Goal: Task Accomplishment & Management: Use online tool/utility

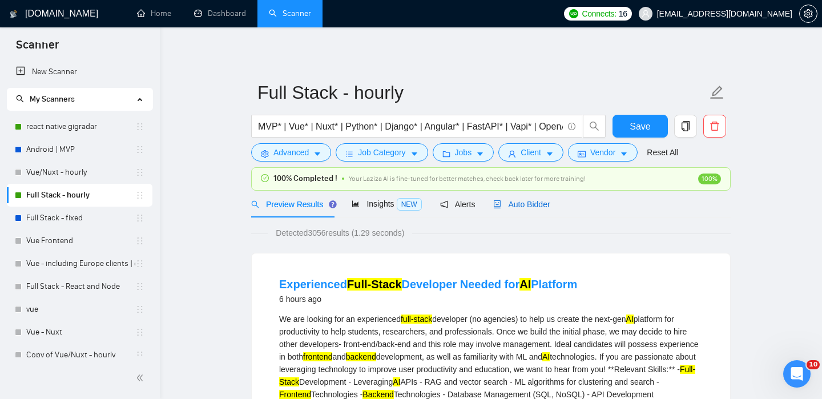
click at [525, 203] on span "Auto Bidder" at bounding box center [521, 204] width 57 height 9
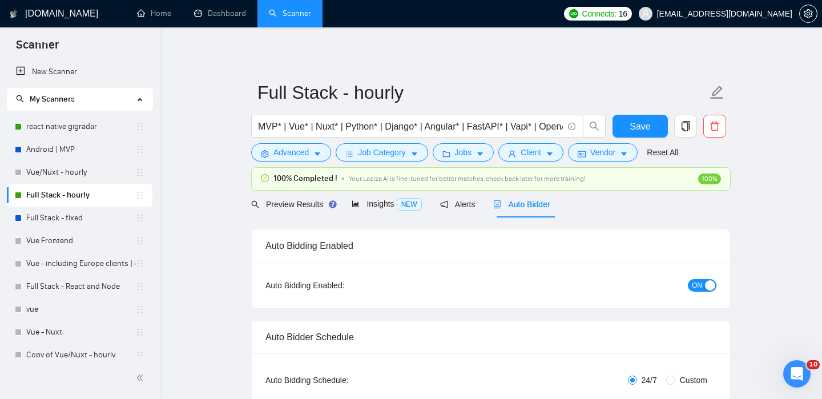
scroll to position [342, 0]
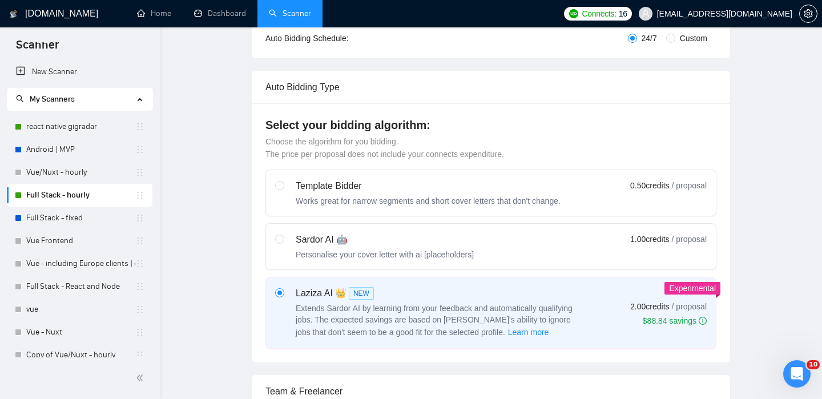
checkbox input "true"
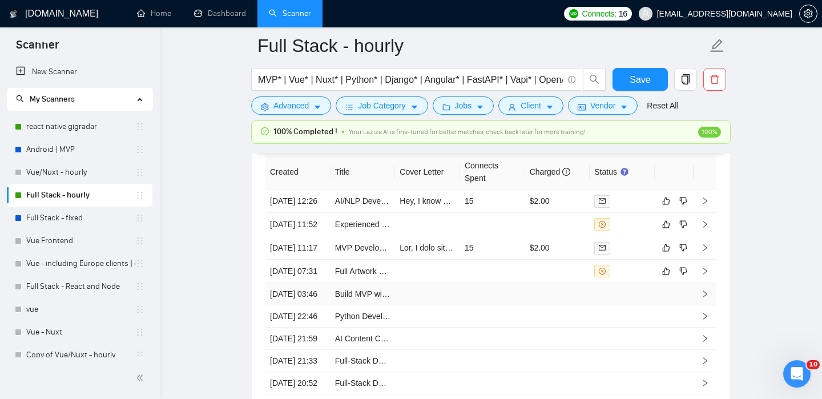
scroll to position [3009, 0]
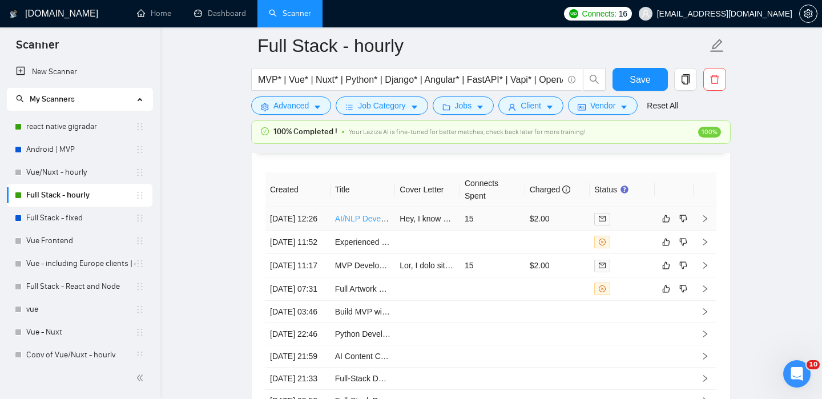
click at [357, 223] on link "AI/NLP Developer for Smart Backend Engine" at bounding box center [414, 218] width 159 height 9
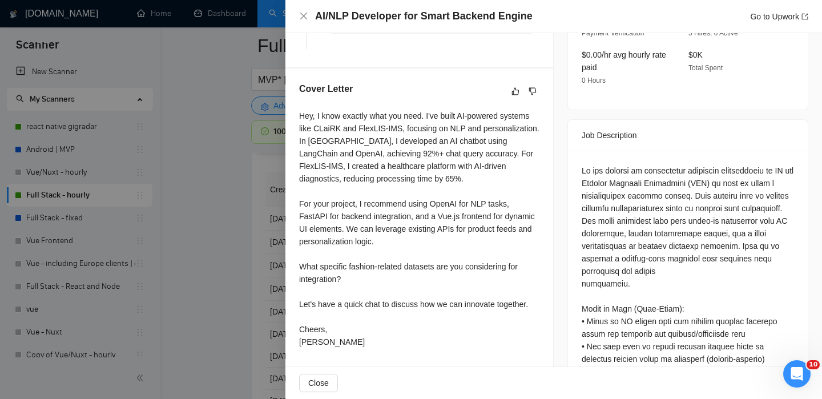
scroll to position [389, 0]
click at [208, 353] on div at bounding box center [411, 199] width 822 height 399
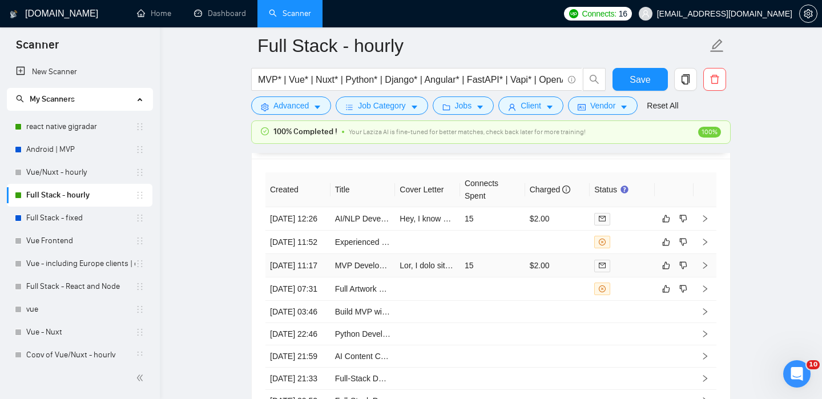
click at [316, 277] on td "[DATE] 11:17" at bounding box center [297, 265] width 65 height 23
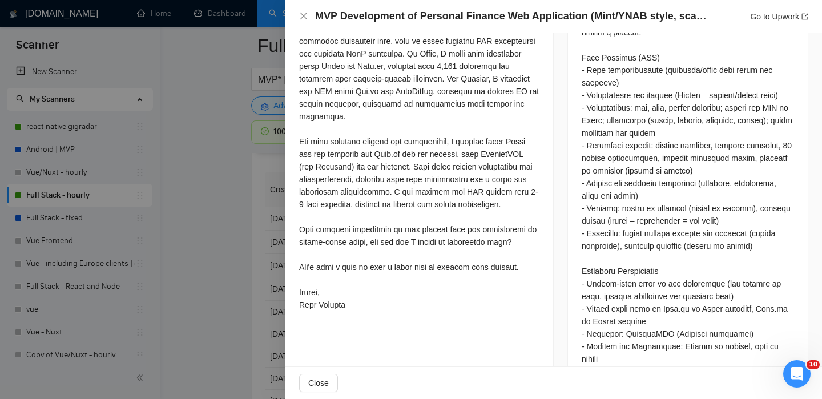
scroll to position [634, 0]
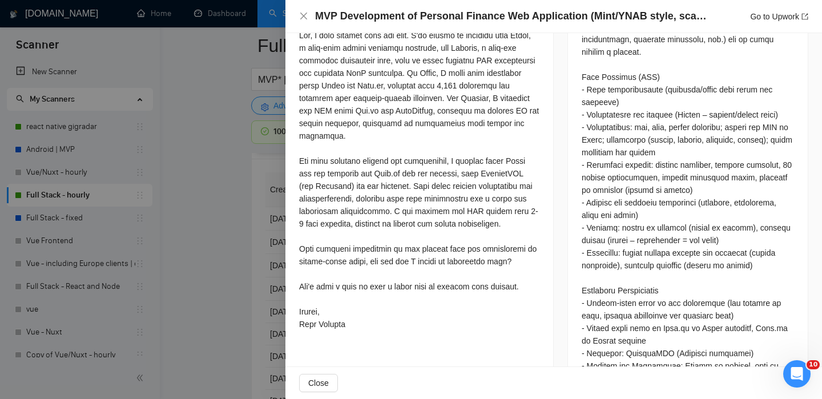
click at [223, 263] on div at bounding box center [411, 199] width 822 height 399
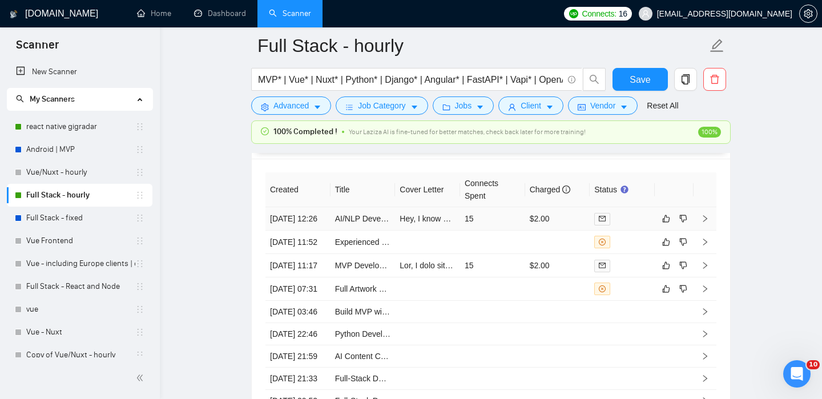
click at [703, 223] on icon "right" at bounding box center [705, 219] width 8 height 8
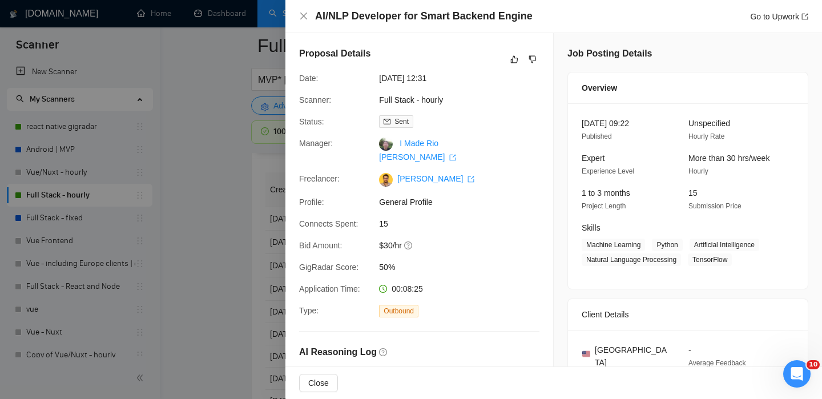
click at [233, 233] on div at bounding box center [411, 199] width 822 height 399
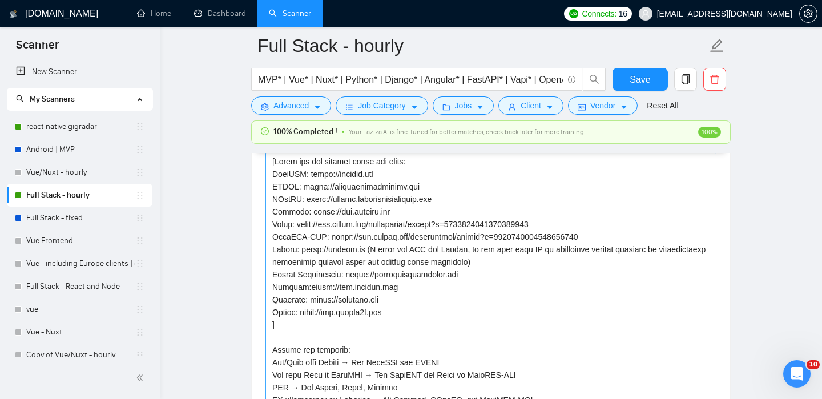
scroll to position [1344, 0]
click at [289, 214] on textarea "Cover letter template:" at bounding box center [490, 282] width 451 height 257
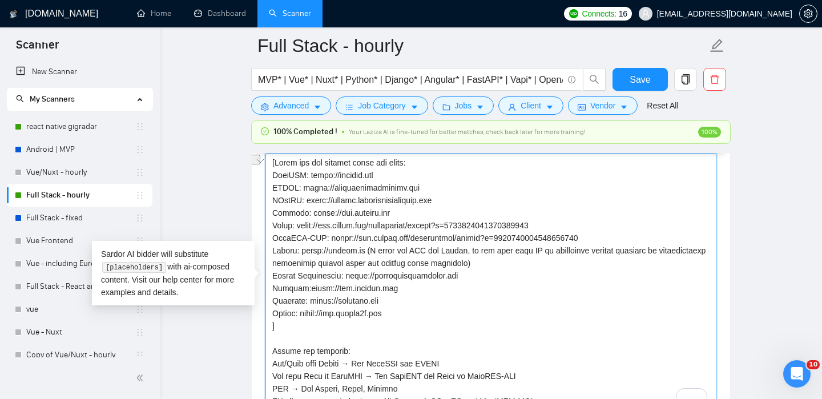
click at [284, 249] on textarea "Cover letter template:" at bounding box center [490, 282] width 451 height 257
click at [284, 265] on textarea "Cover letter template:" at bounding box center [490, 282] width 451 height 257
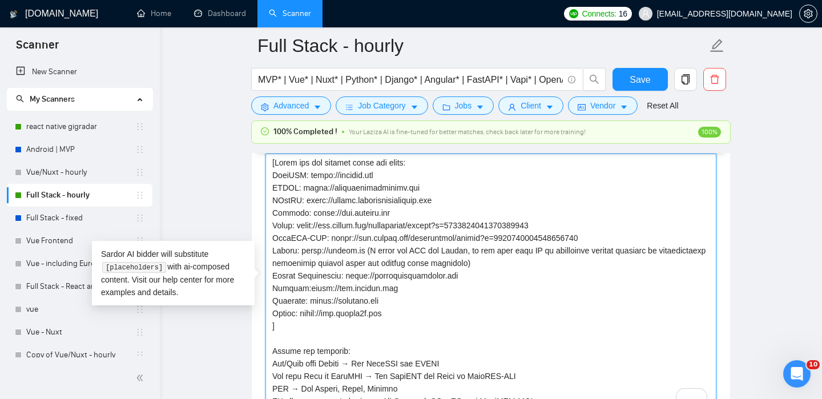
click at [284, 265] on textarea "Cover letter template:" at bounding box center [490, 282] width 451 height 257
click at [299, 255] on textarea "Cover letter template:" at bounding box center [490, 282] width 451 height 257
click at [293, 261] on textarea "Cover letter template:" at bounding box center [490, 282] width 451 height 257
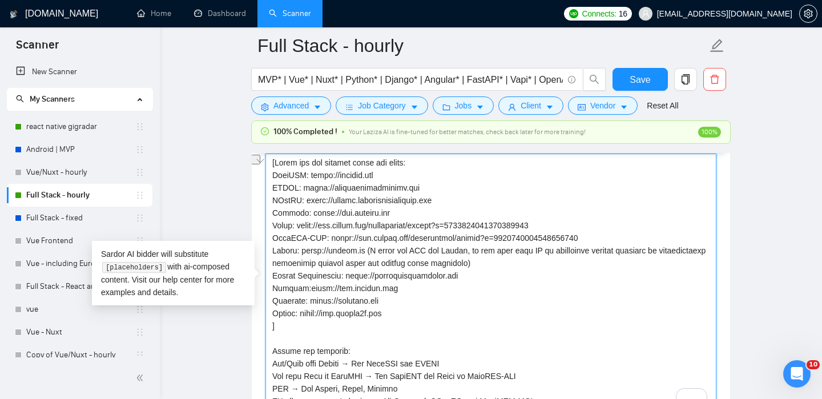
click at [293, 261] on textarea "Cover letter template:" at bounding box center [490, 282] width 451 height 257
click at [416, 267] on textarea "Cover letter template:" at bounding box center [490, 282] width 451 height 257
drag, startPoint x: 272, startPoint y: 267, endPoint x: 481, endPoint y: 275, distance: 209.0
click at [481, 275] on textarea "Cover letter template:" at bounding box center [490, 282] width 451 height 257
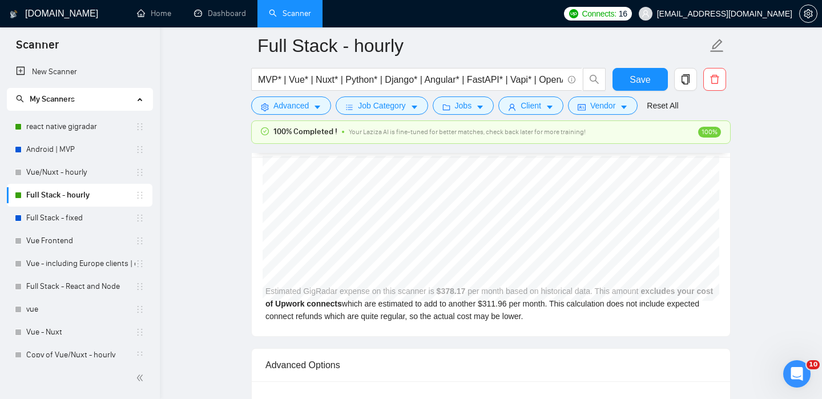
scroll to position [2325, 0]
